Goal: Check status: Check status

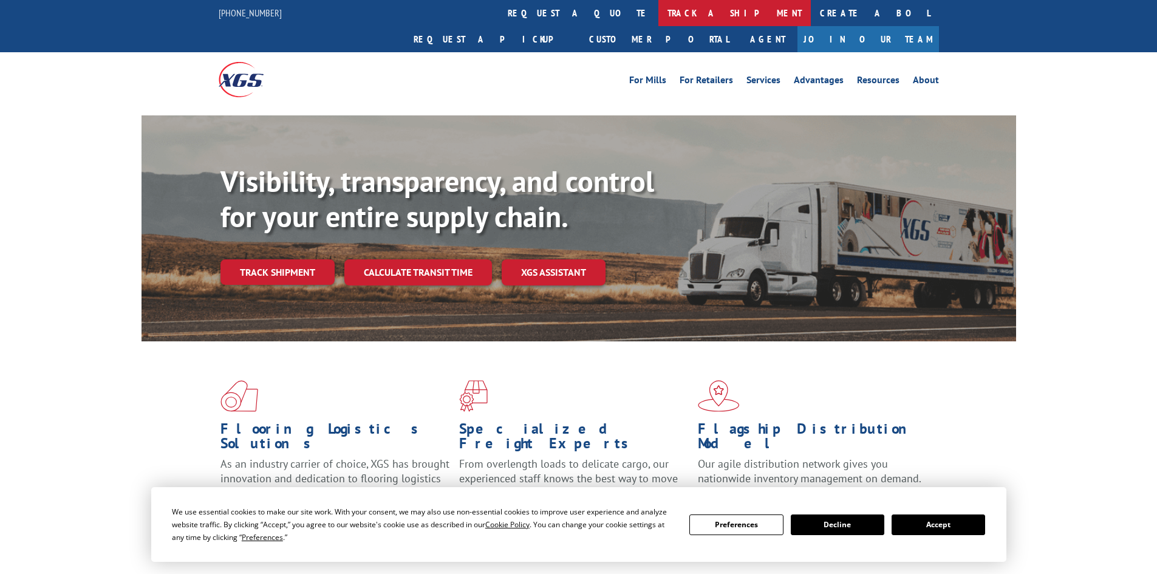
click at [658, 15] on link "track a shipment" at bounding box center [734, 13] width 152 height 26
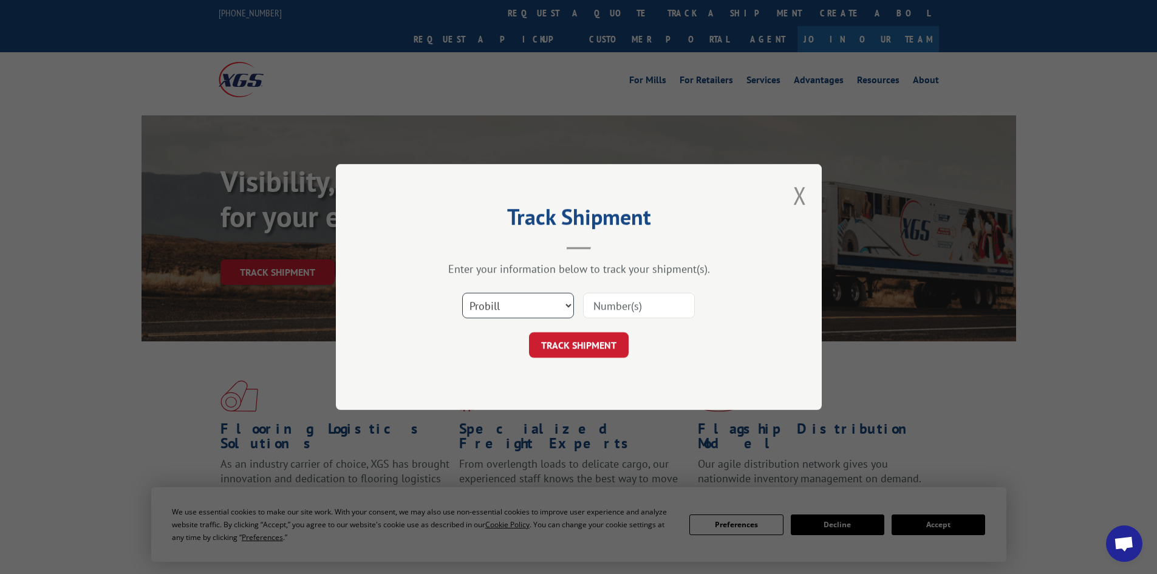
click at [531, 301] on select "Select category... Probill BOL PO" at bounding box center [518, 306] width 112 height 26
select select "bol"
click at [462, 293] on select "Select category... Probill BOL PO" at bounding box center [518, 306] width 112 height 26
click at [616, 301] on input at bounding box center [639, 306] width 112 height 26
paste input "5562600"
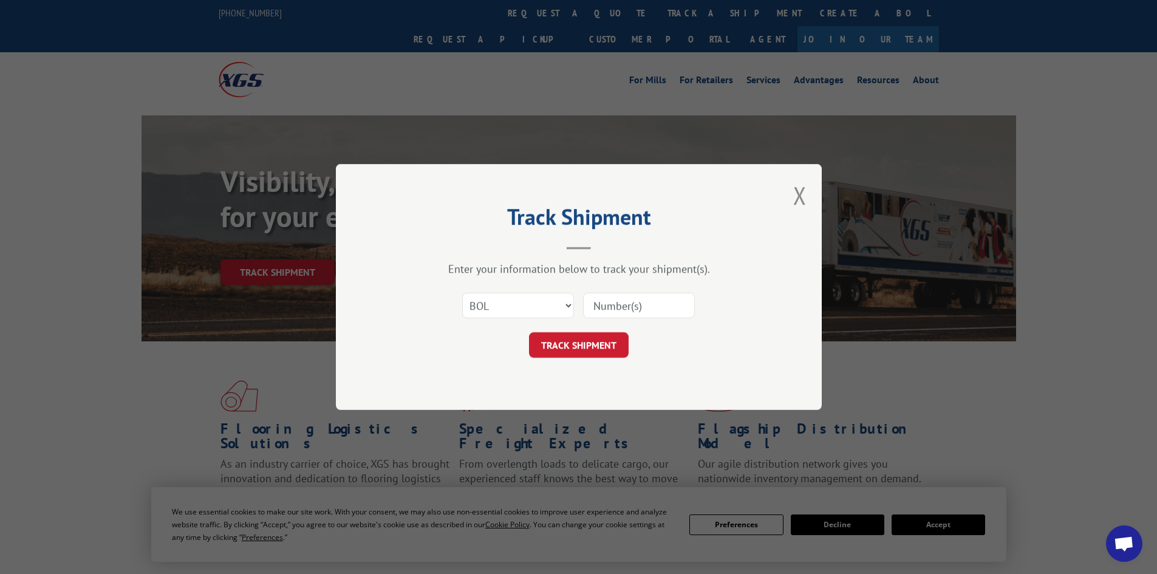
type input "5562600"
click button "TRACK SHIPMENT" at bounding box center [579, 345] width 100 height 26
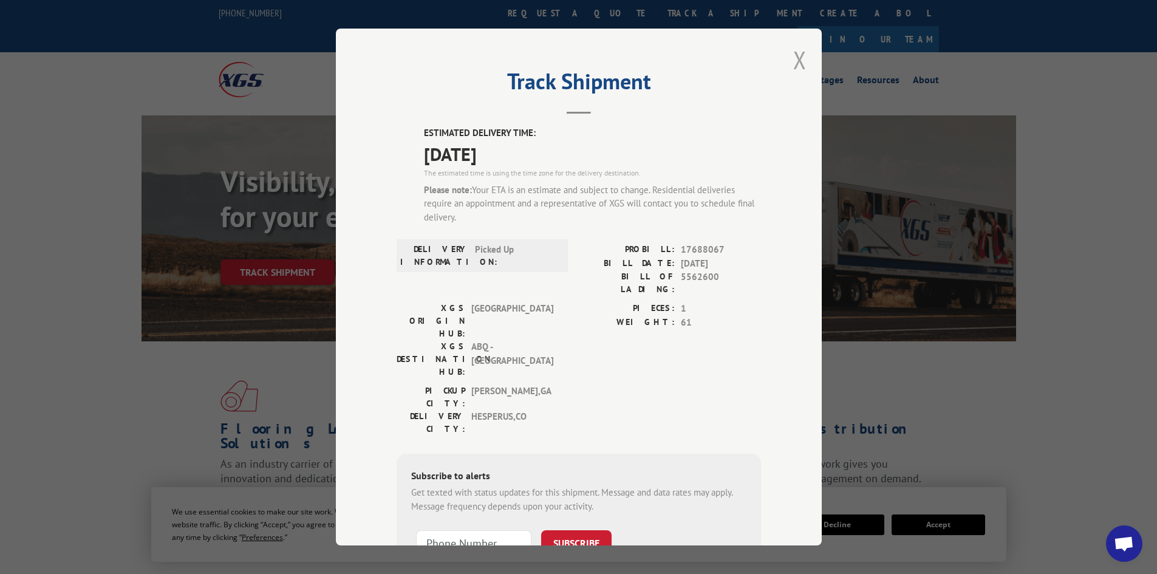
click at [797, 64] on button "Close modal" at bounding box center [799, 60] width 13 height 32
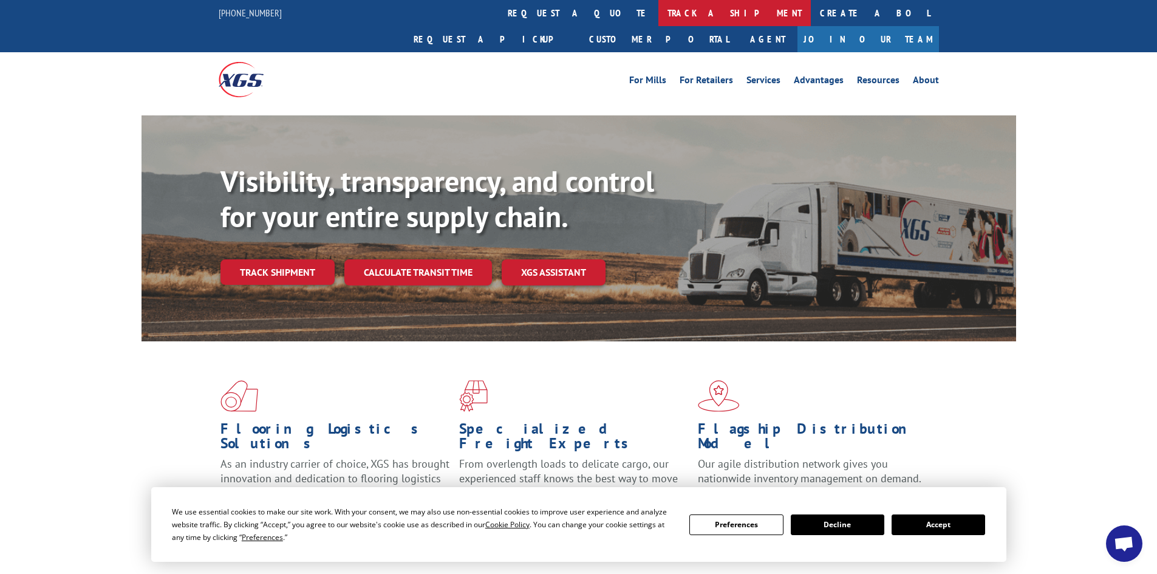
click at [658, 7] on link "track a shipment" at bounding box center [734, 13] width 152 height 26
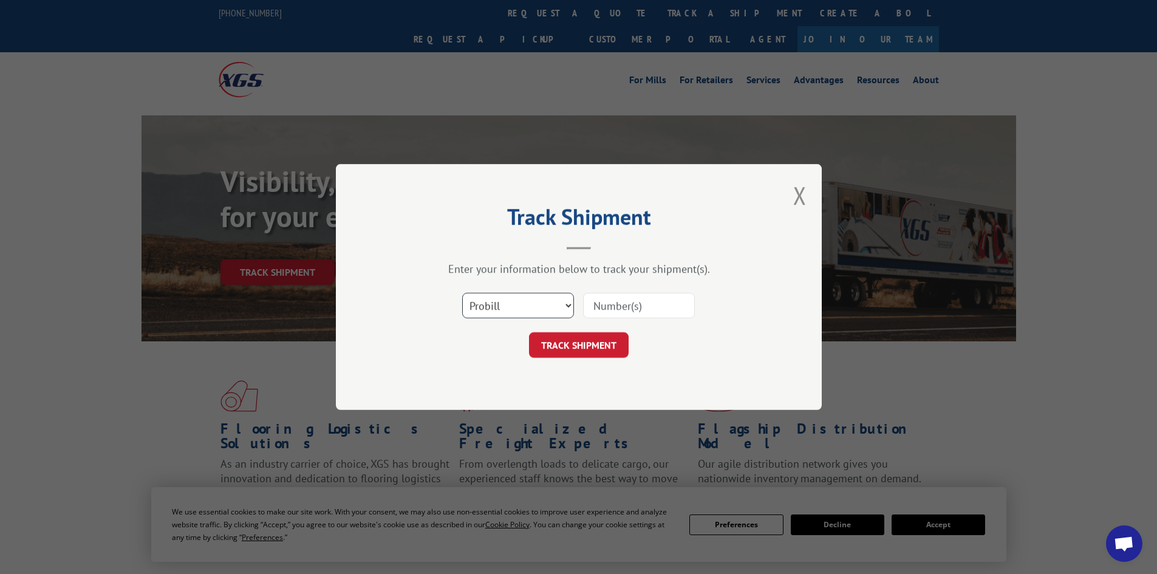
click at [503, 304] on select "Select category... Probill BOL PO" at bounding box center [518, 306] width 112 height 26
select select "bol"
click at [462, 293] on select "Select category... Probill BOL PO" at bounding box center [518, 306] width 112 height 26
click at [604, 309] on input at bounding box center [639, 306] width 112 height 26
paste input "5529314"
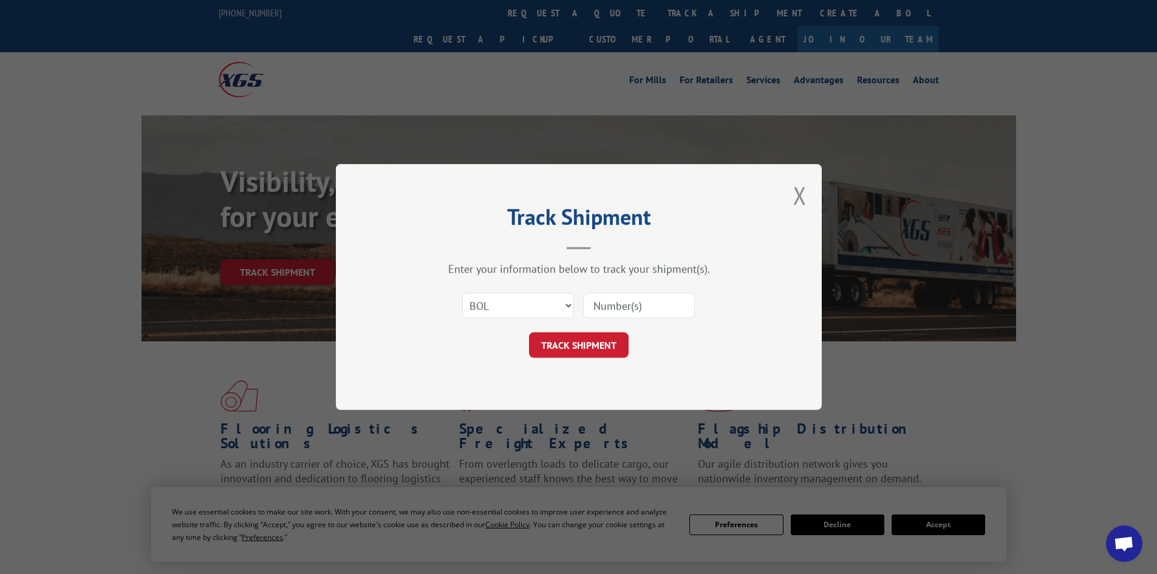
type input "5529314"
click button "TRACK SHIPMENT" at bounding box center [579, 345] width 100 height 26
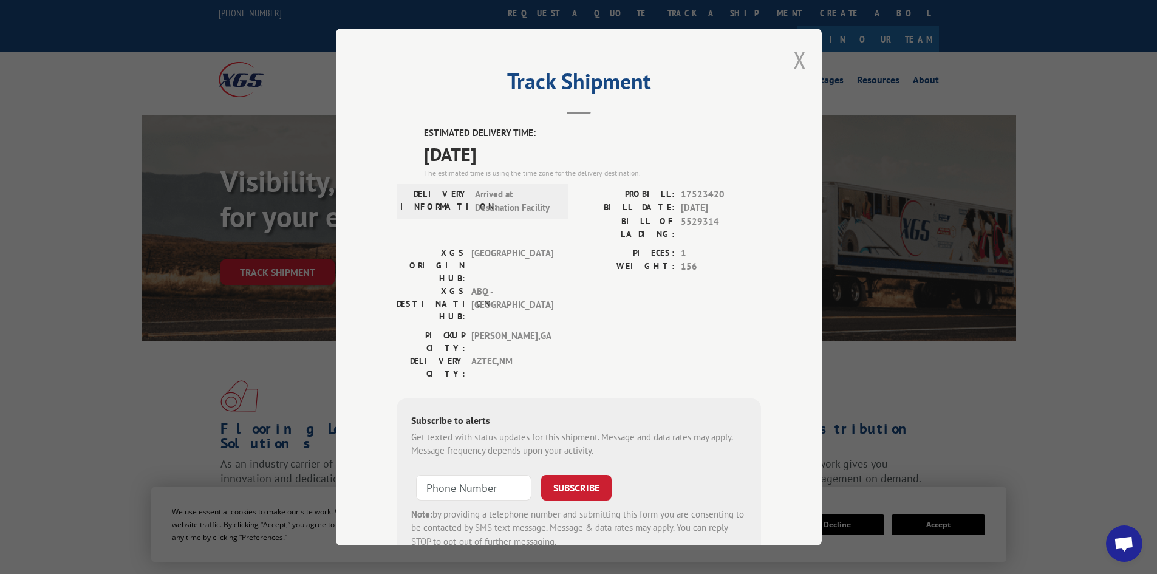
click at [796, 55] on button "Close modal" at bounding box center [799, 60] width 13 height 32
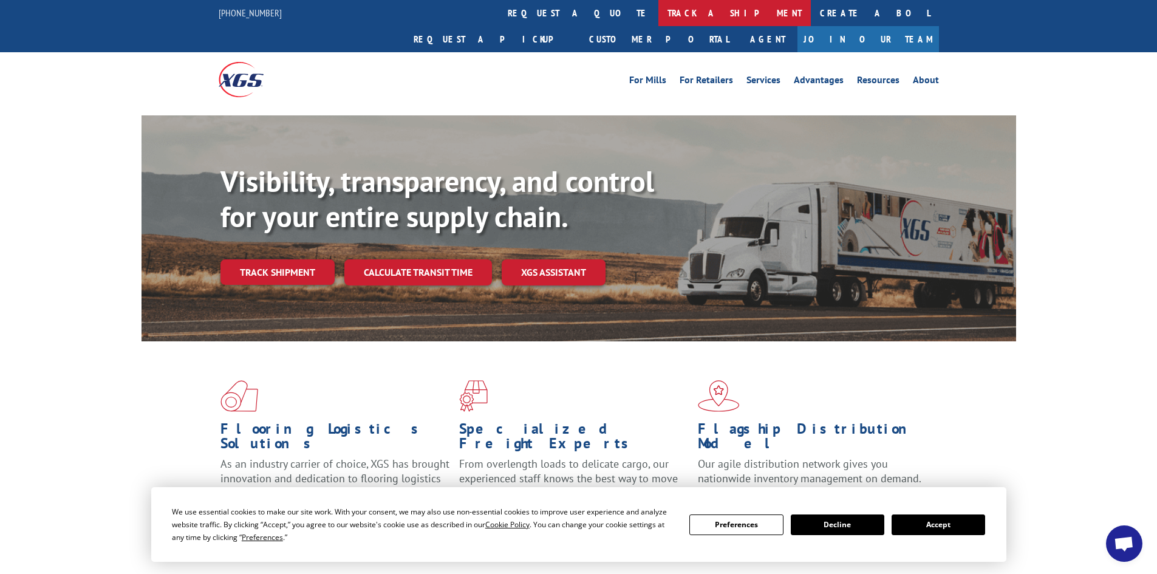
click at [658, 17] on link "track a shipment" at bounding box center [734, 13] width 152 height 26
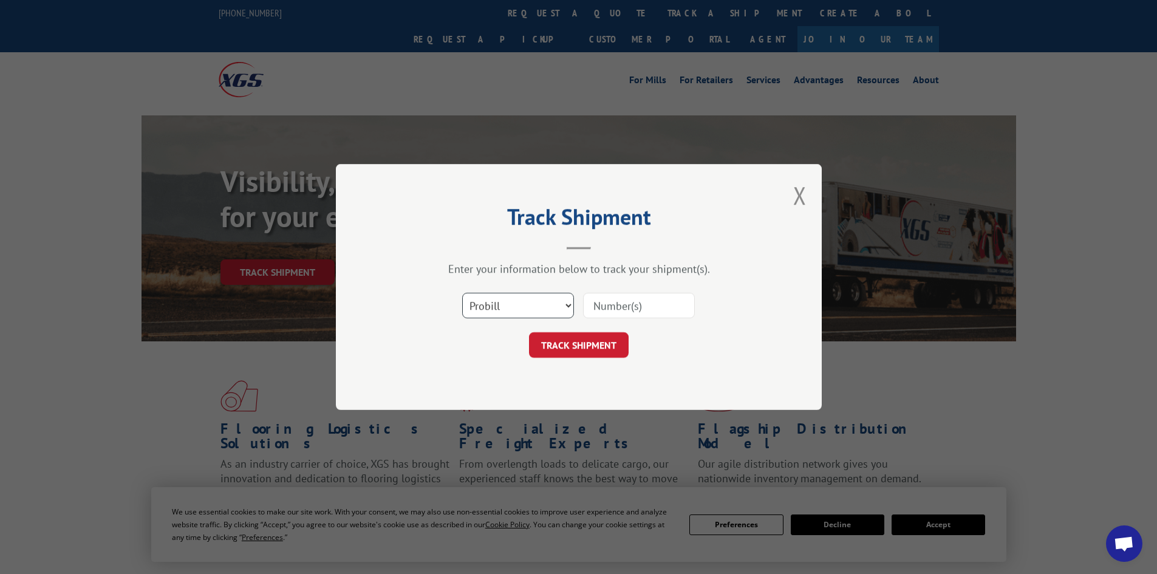
click at [506, 302] on select "Select category... Probill BOL PO" at bounding box center [518, 306] width 112 height 26
select select "bol"
click at [462, 293] on select "Select category... Probill BOL PO" at bounding box center [518, 306] width 112 height 26
click at [622, 307] on input at bounding box center [639, 306] width 112 height 26
paste input "6872290"
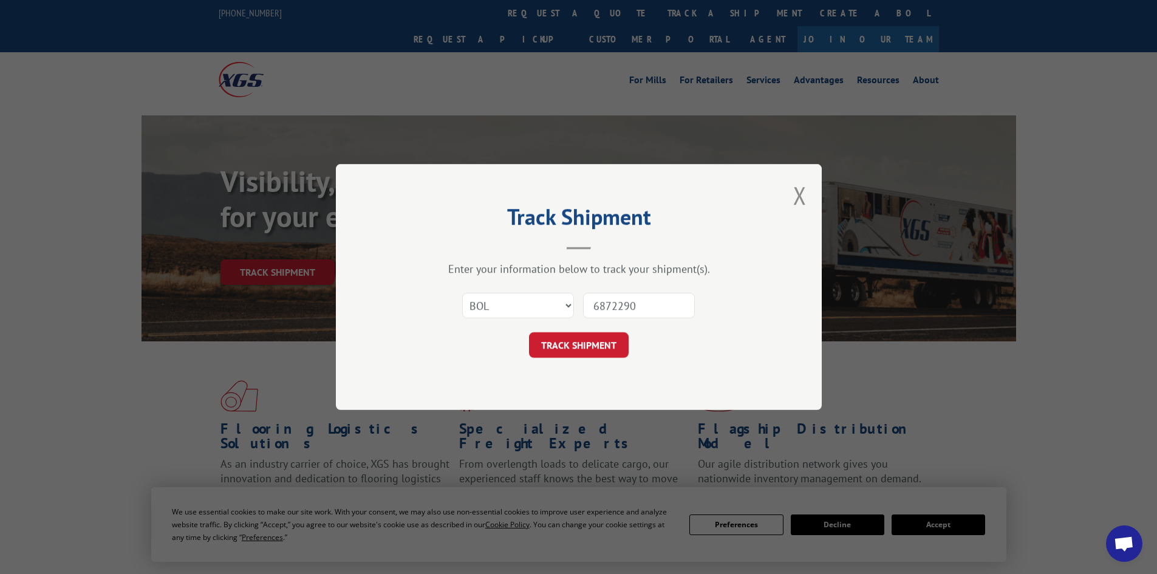
type input "6872290"
click at [529, 332] on button "TRACK SHIPMENT" at bounding box center [579, 345] width 100 height 26
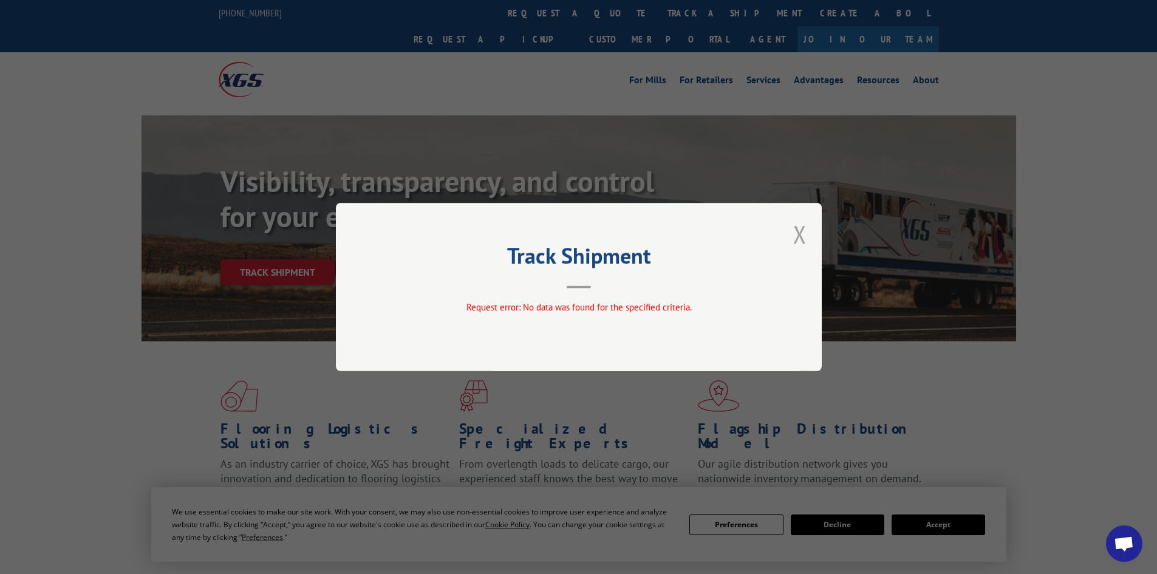
click at [806, 236] on button "Close modal" at bounding box center [799, 234] width 13 height 32
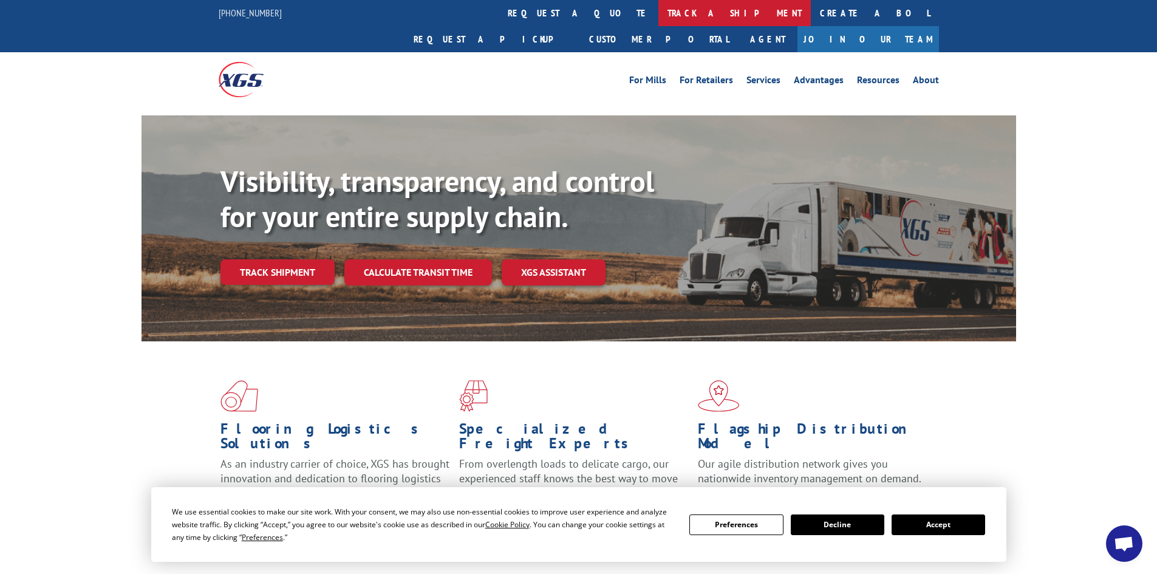
click at [658, 12] on link "track a shipment" at bounding box center [734, 13] width 152 height 26
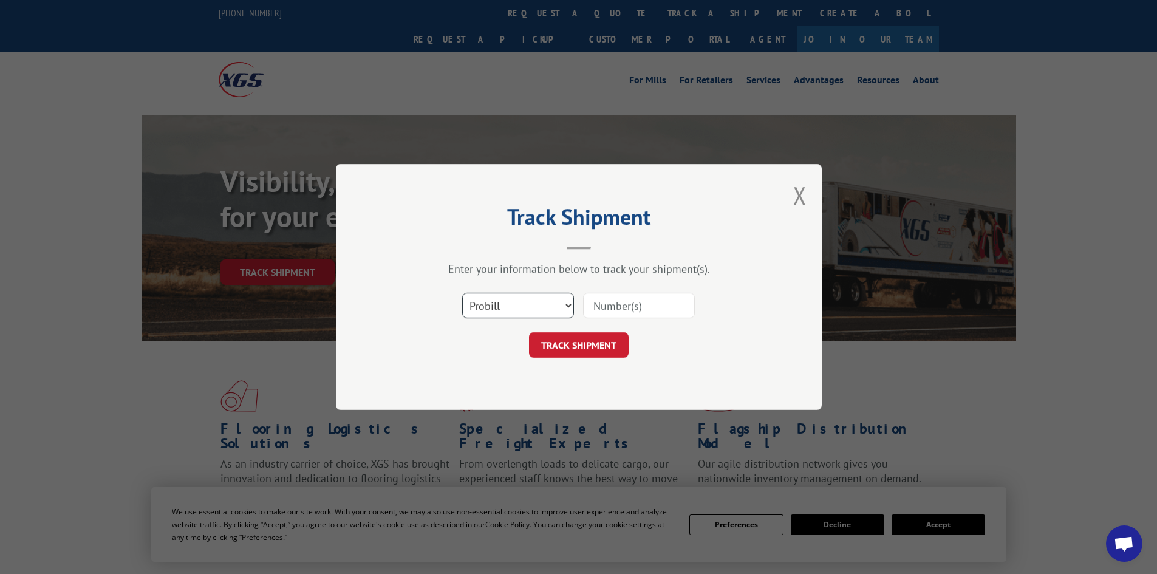
click at [504, 309] on select "Select category... Probill BOL PO" at bounding box center [518, 306] width 112 height 26
select select "bol"
click at [462, 293] on select "Select category... Probill BOL PO" at bounding box center [518, 306] width 112 height 26
click at [624, 305] on input at bounding box center [639, 306] width 112 height 26
paste input "6872290"
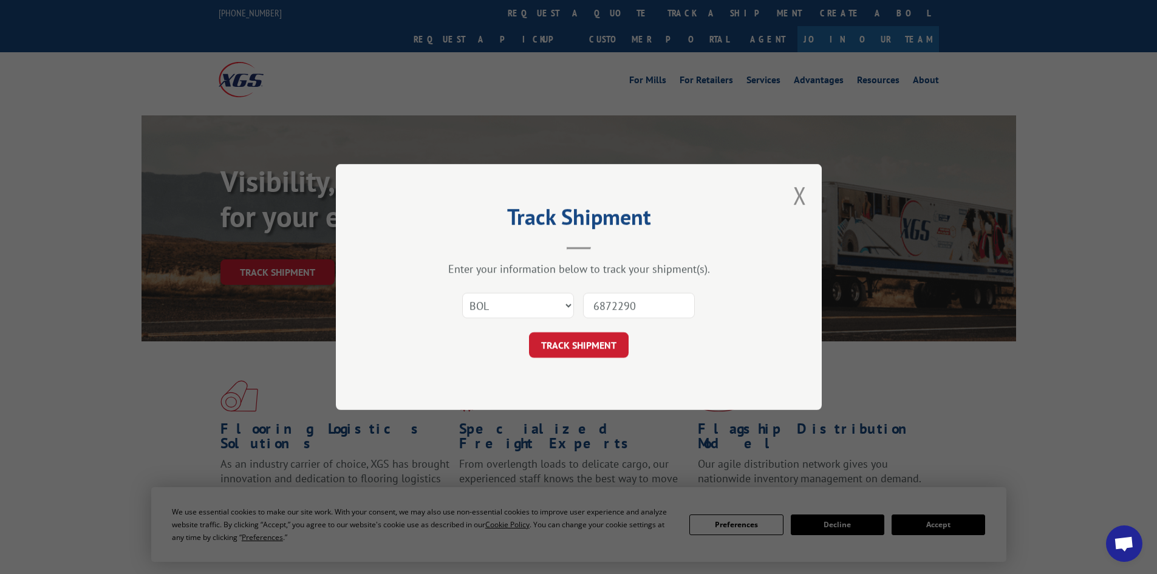
type input "6872290"
click at [529, 332] on button "TRACK SHIPMENT" at bounding box center [579, 345] width 100 height 26
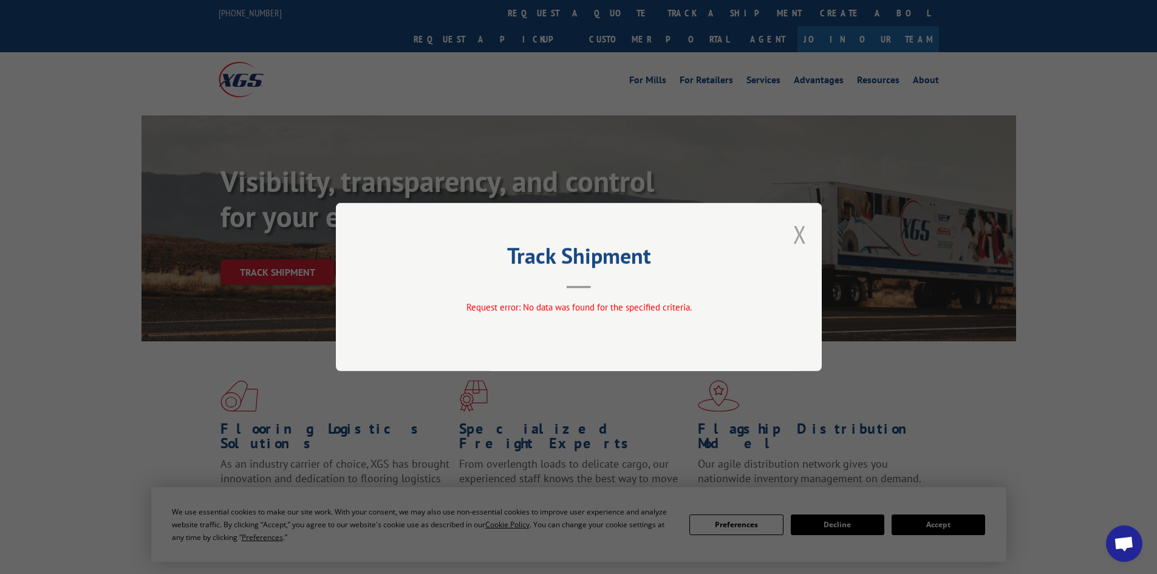
click at [804, 233] on button "Close modal" at bounding box center [799, 234] width 13 height 32
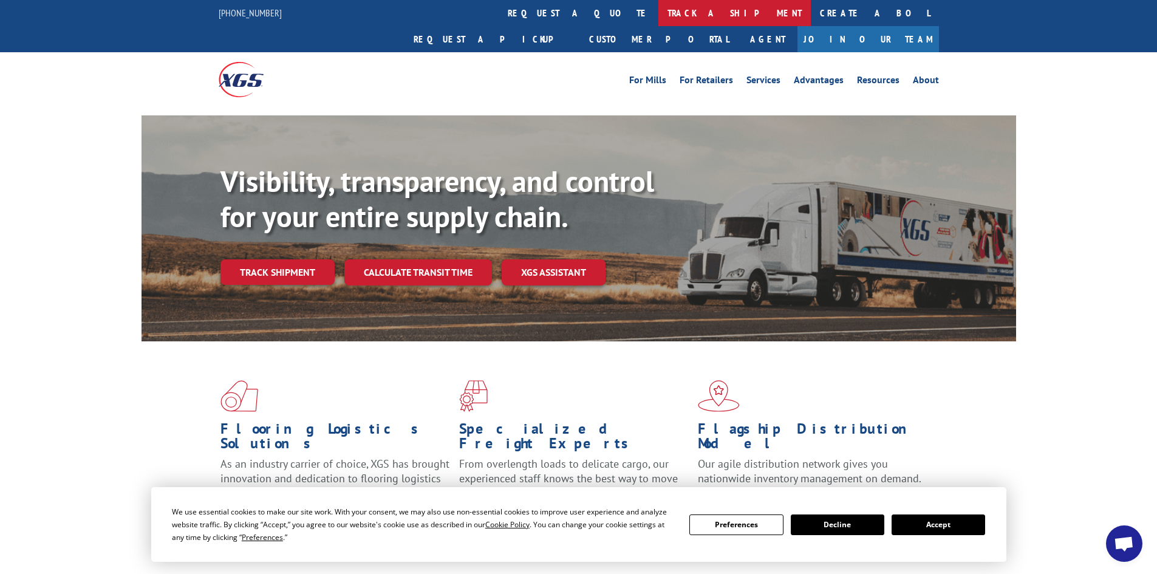
click at [658, 7] on link "track a shipment" at bounding box center [734, 13] width 152 height 26
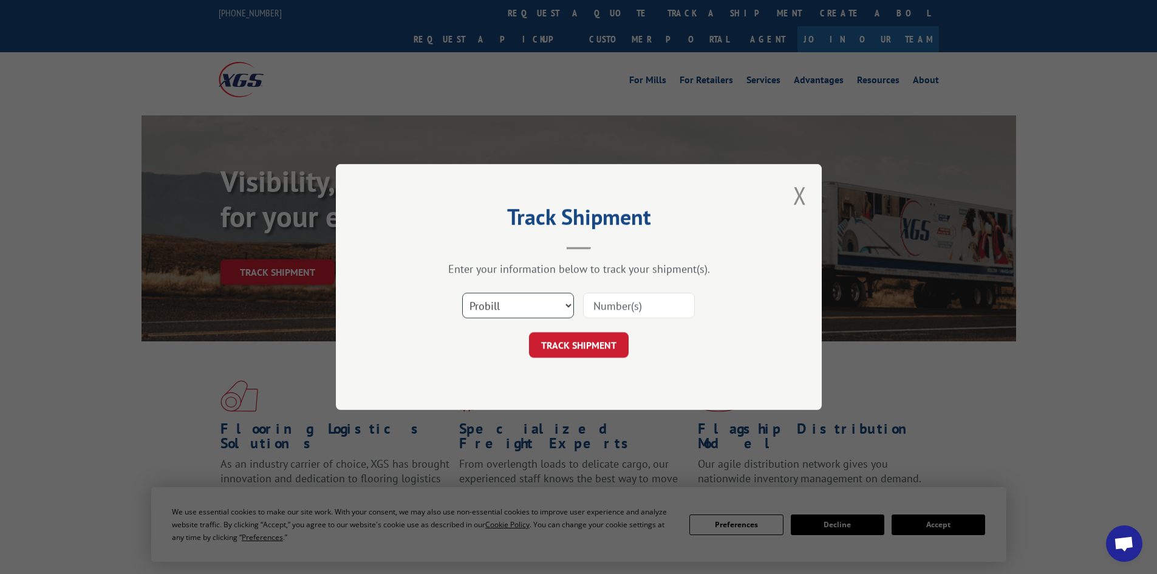
click at [506, 308] on select "Select category... Probill BOL PO" at bounding box center [518, 306] width 112 height 26
select select "bol"
click at [462, 293] on select "Select category... Probill BOL PO" at bounding box center [518, 306] width 112 height 26
click at [601, 316] on input at bounding box center [639, 306] width 112 height 26
paste input "5540221"
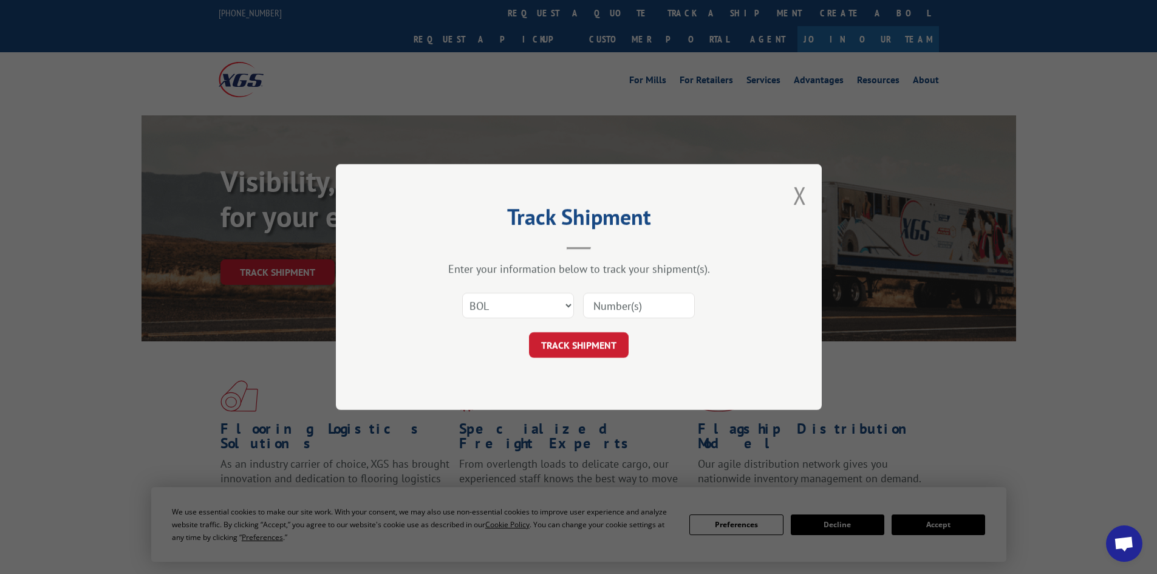
type input "5540221"
click button "TRACK SHIPMENT" at bounding box center [579, 345] width 100 height 26
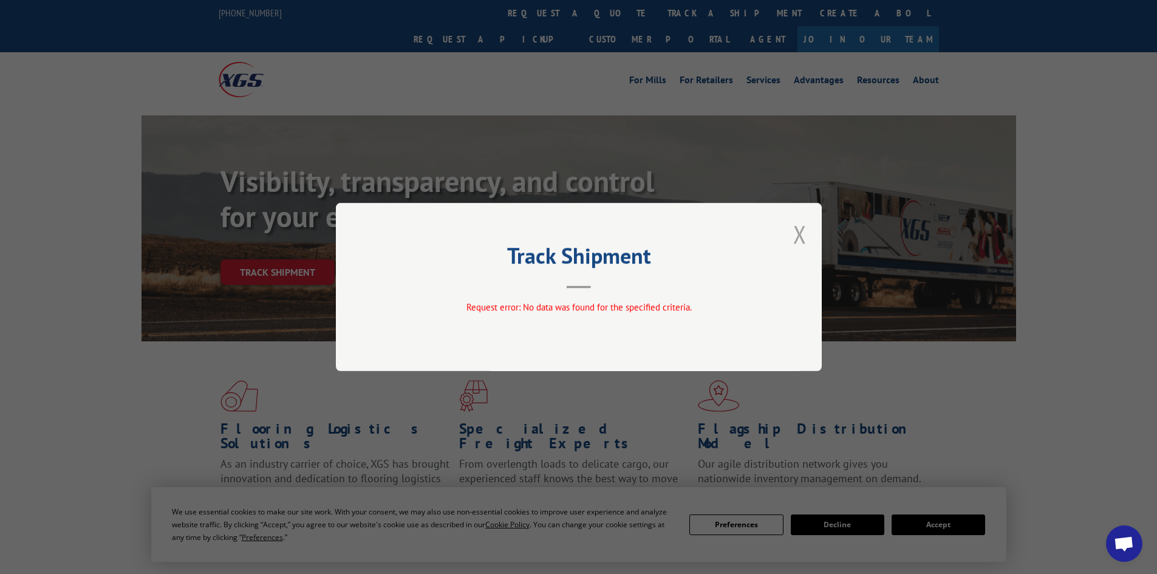
click at [800, 232] on button "Close modal" at bounding box center [799, 234] width 13 height 32
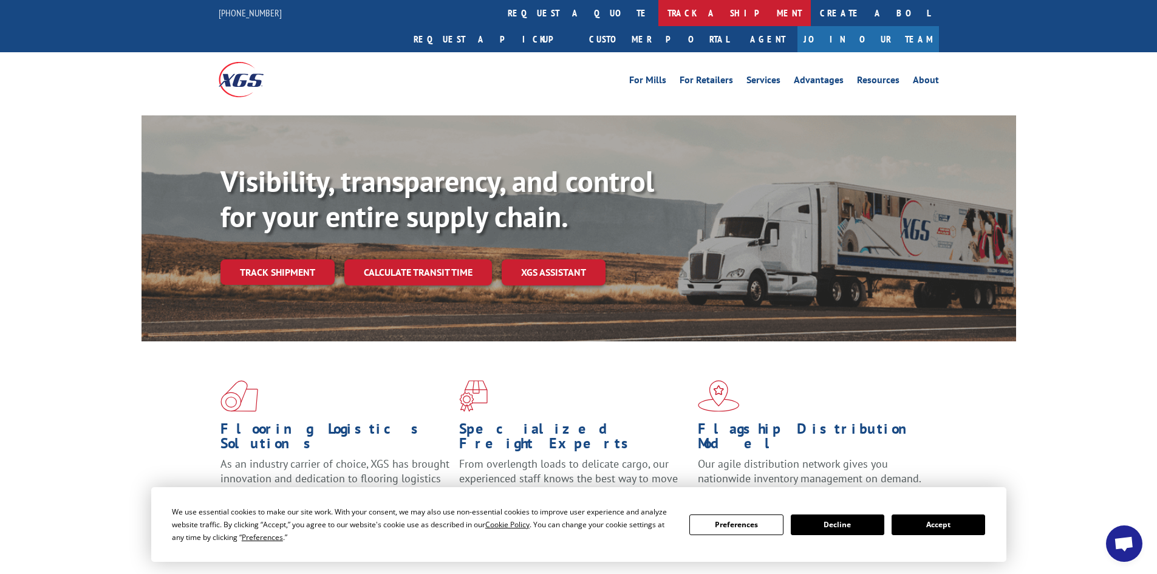
click at [658, 11] on link "track a shipment" at bounding box center [734, 13] width 152 height 26
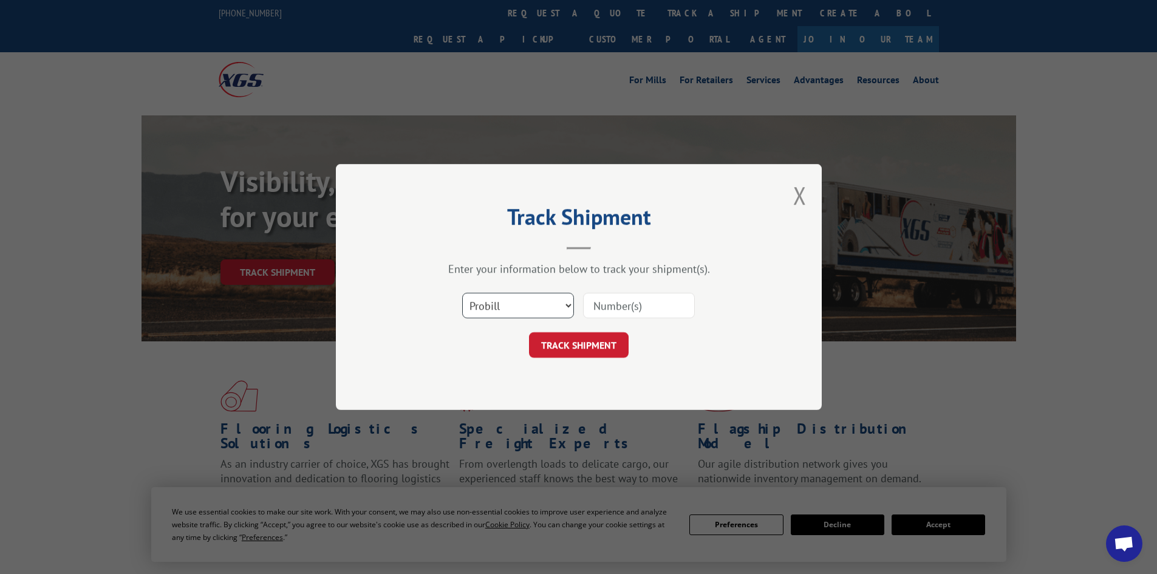
click at [520, 306] on select "Select category... Probill BOL PO" at bounding box center [518, 306] width 112 height 26
select select "bol"
click at [462, 293] on select "Select category... Probill BOL PO" at bounding box center [518, 306] width 112 height 26
click at [630, 308] on input at bounding box center [639, 306] width 112 height 26
paste input "5561319"
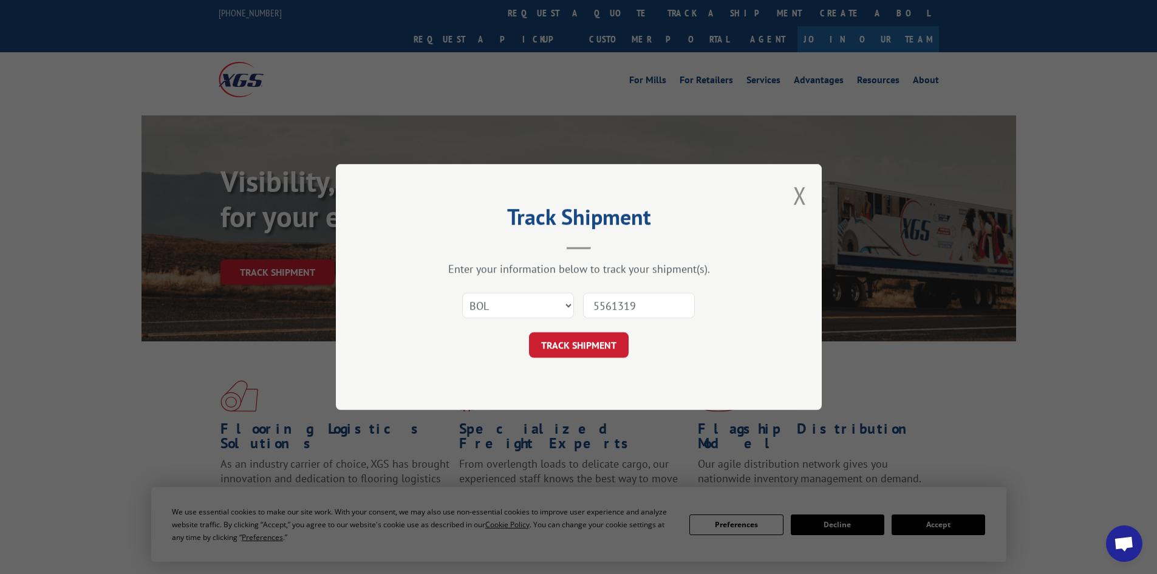
type input "5561319"
click at [529, 332] on button "TRACK SHIPMENT" at bounding box center [579, 345] width 100 height 26
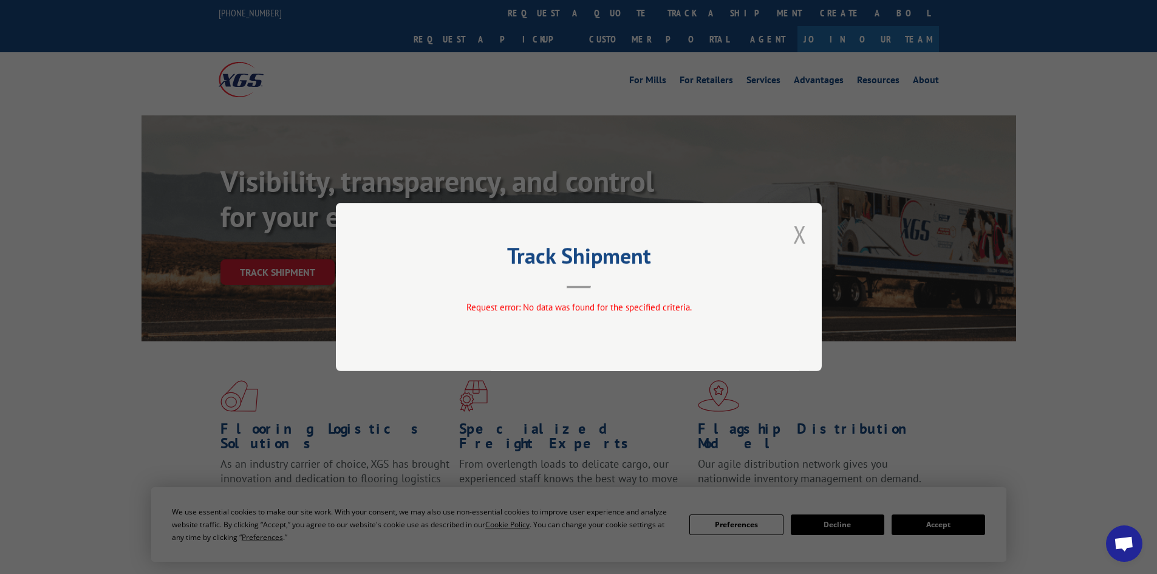
click at [798, 226] on button "Close modal" at bounding box center [799, 234] width 13 height 32
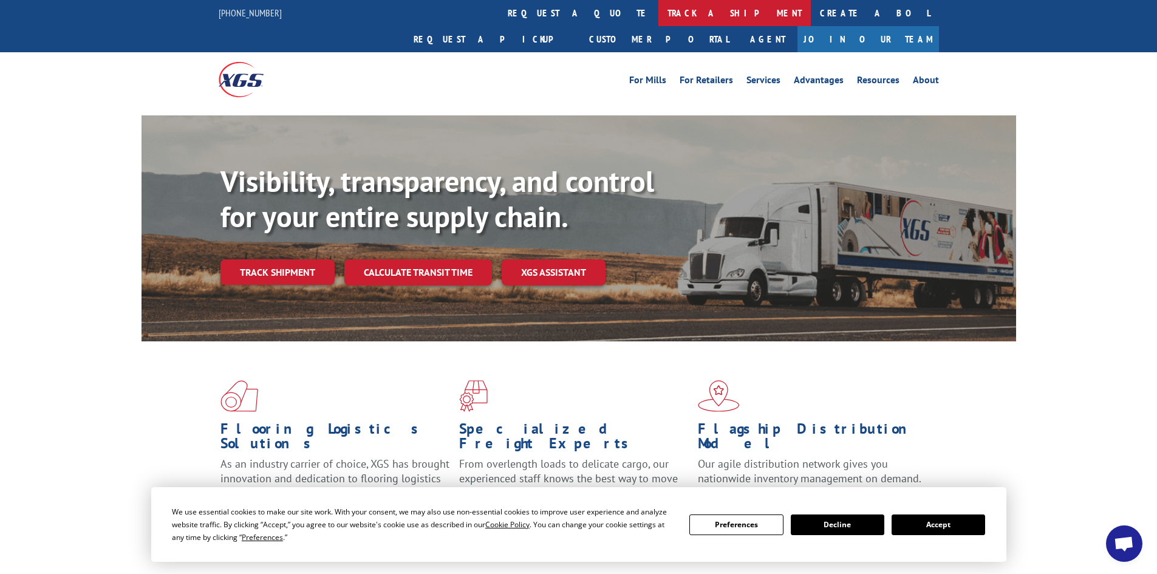
click at [658, 12] on link "track a shipment" at bounding box center [734, 13] width 152 height 26
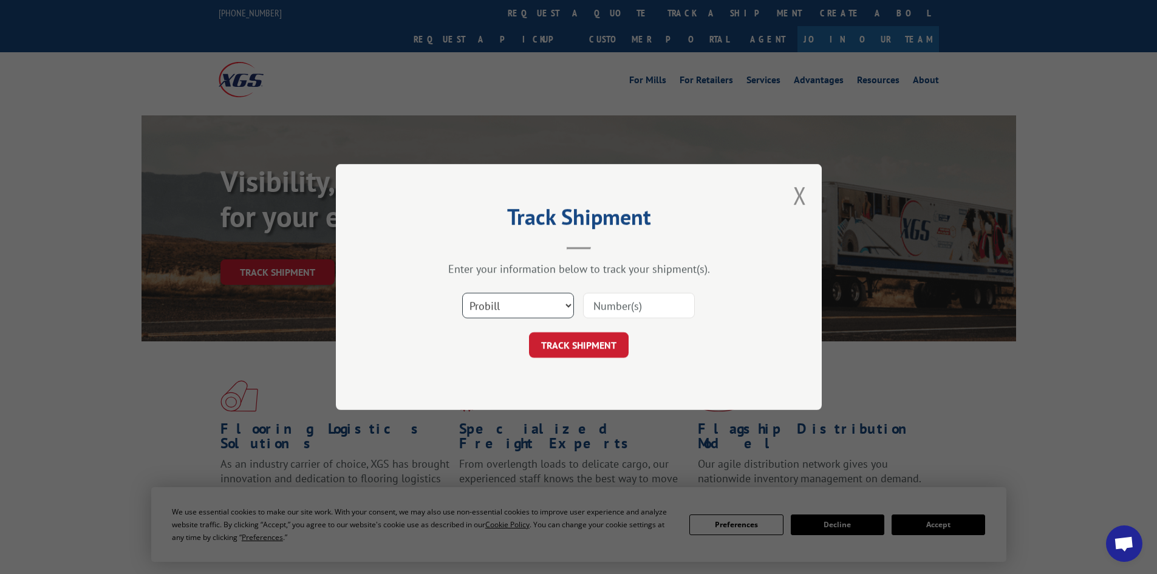
click at [516, 308] on select "Select category... Probill BOL PO" at bounding box center [518, 306] width 112 height 26
select select "bol"
click at [462, 293] on select "Select category... Probill BOL PO" at bounding box center [518, 306] width 112 height 26
click at [630, 309] on input at bounding box center [639, 306] width 112 height 26
paste input "5530770"
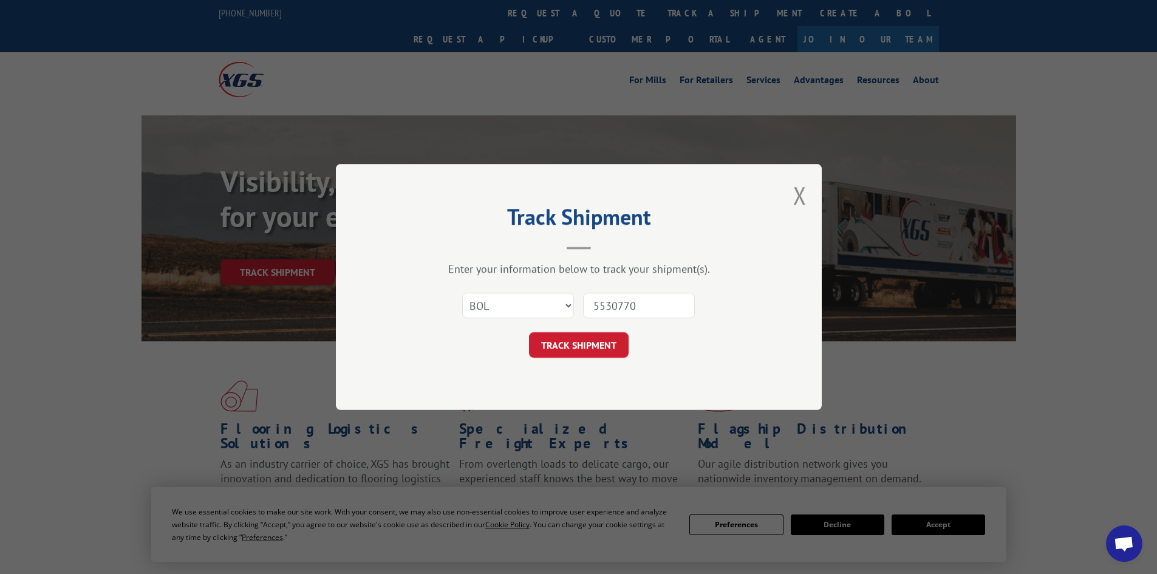
type input "5530770"
click at [529, 332] on button "TRACK SHIPMENT" at bounding box center [579, 345] width 100 height 26
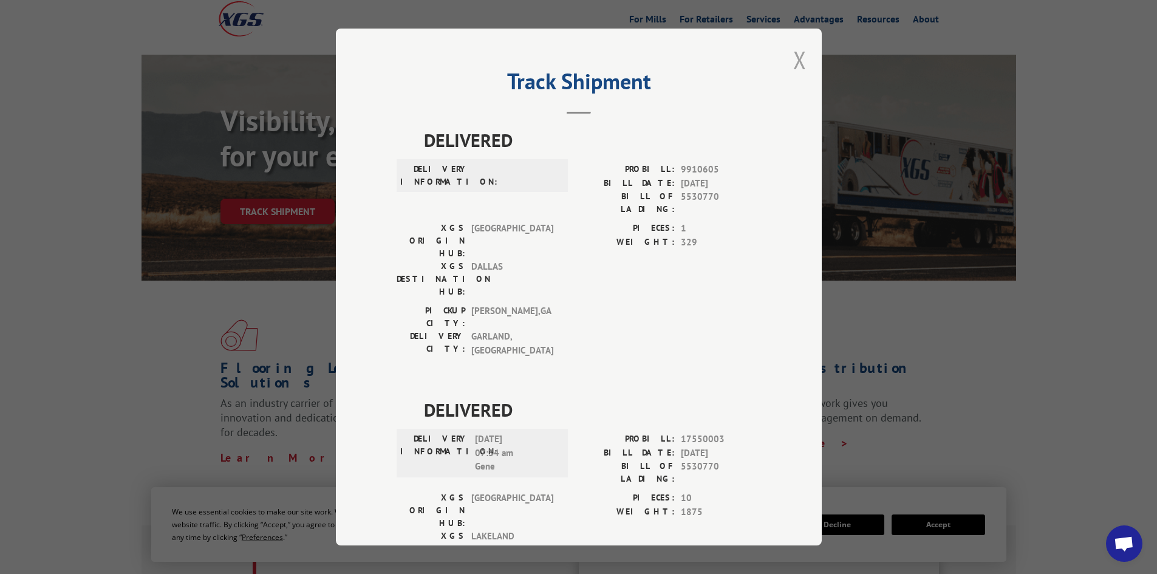
click at [794, 58] on button "Close modal" at bounding box center [799, 60] width 13 height 32
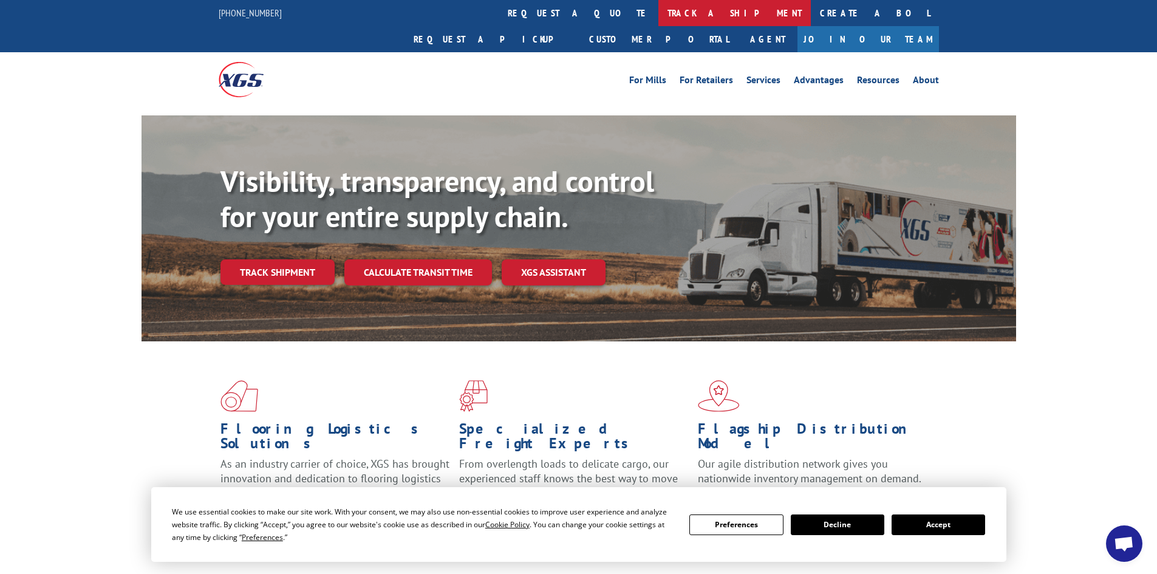
click at [658, 10] on link "track a shipment" at bounding box center [734, 13] width 152 height 26
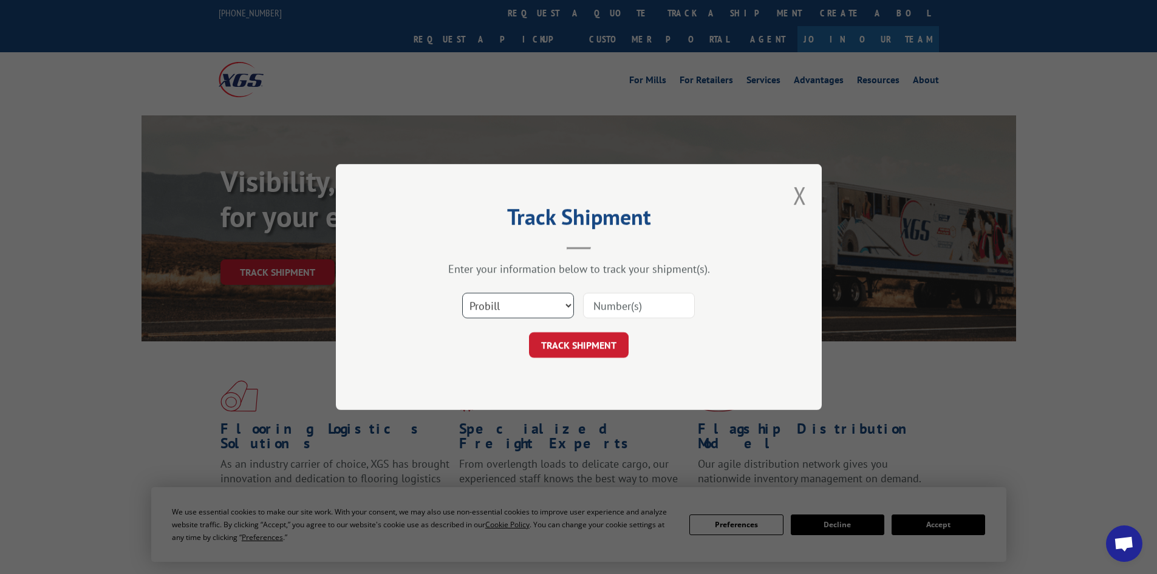
click at [534, 310] on select "Select category... Probill BOL PO" at bounding box center [518, 306] width 112 height 26
select select "bol"
click at [462, 293] on select "Select category... Probill BOL PO" at bounding box center [518, 306] width 112 height 26
click at [611, 305] on input at bounding box center [639, 306] width 112 height 26
paste input "5560206"
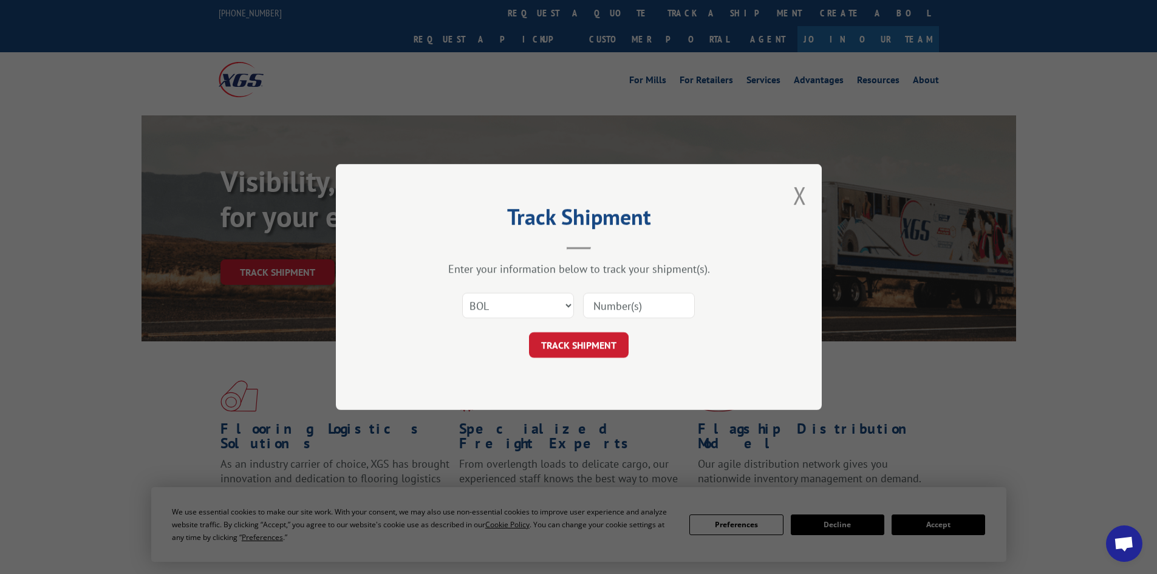
type input "5560206"
click button "TRACK SHIPMENT" at bounding box center [579, 345] width 100 height 26
